Goal: Navigation & Orientation: Go to known website

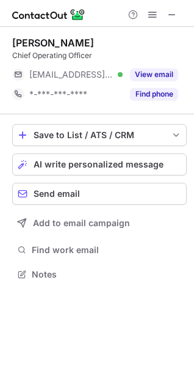
scroll to position [265, 194]
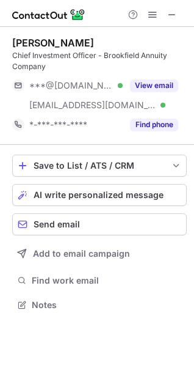
scroll to position [296, 194]
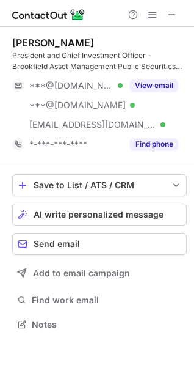
scroll to position [315, 194]
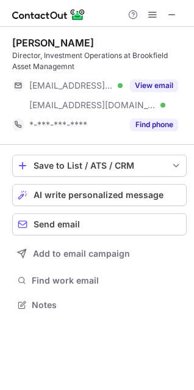
scroll to position [296, 194]
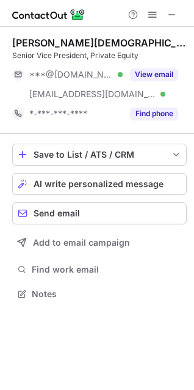
scroll to position [285, 194]
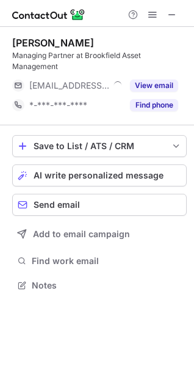
scroll to position [276, 194]
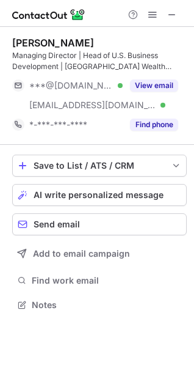
scroll to position [296, 194]
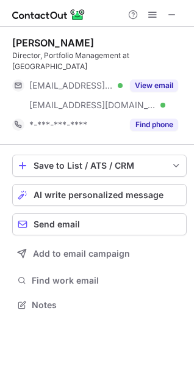
scroll to position [285, 194]
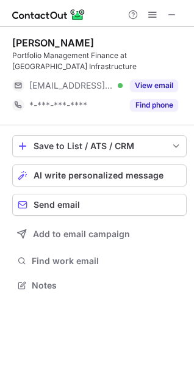
scroll to position [276, 194]
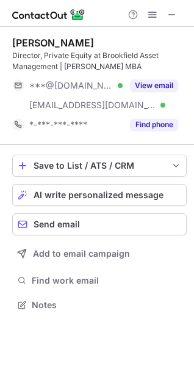
scroll to position [296, 194]
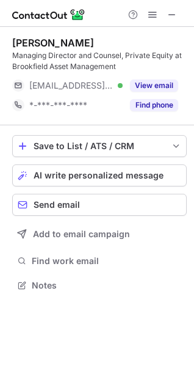
scroll to position [276, 194]
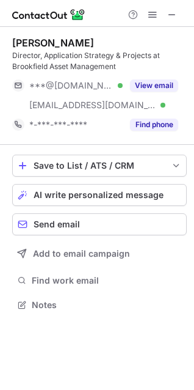
scroll to position [296, 194]
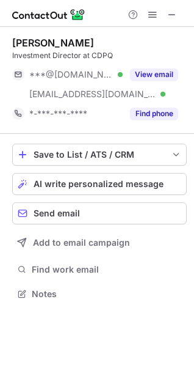
scroll to position [285, 194]
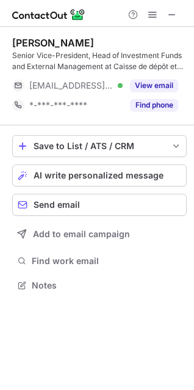
scroll to position [276, 194]
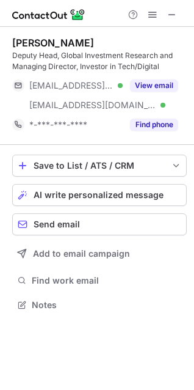
scroll to position [296, 194]
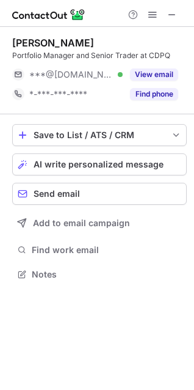
scroll to position [265, 194]
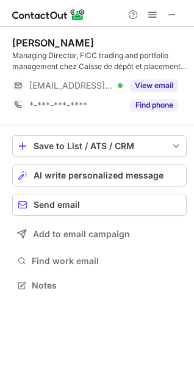
scroll to position [276, 194]
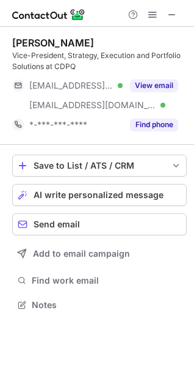
scroll to position [296, 194]
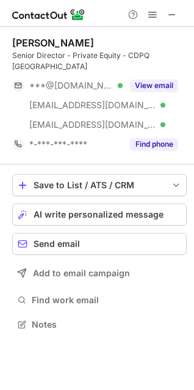
scroll to position [315, 194]
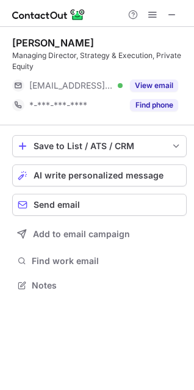
scroll to position [276, 194]
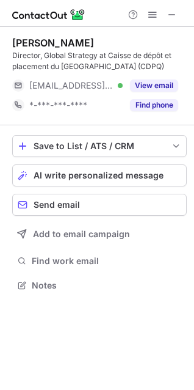
scroll to position [276, 194]
